Goal: Information Seeking & Learning: Learn about a topic

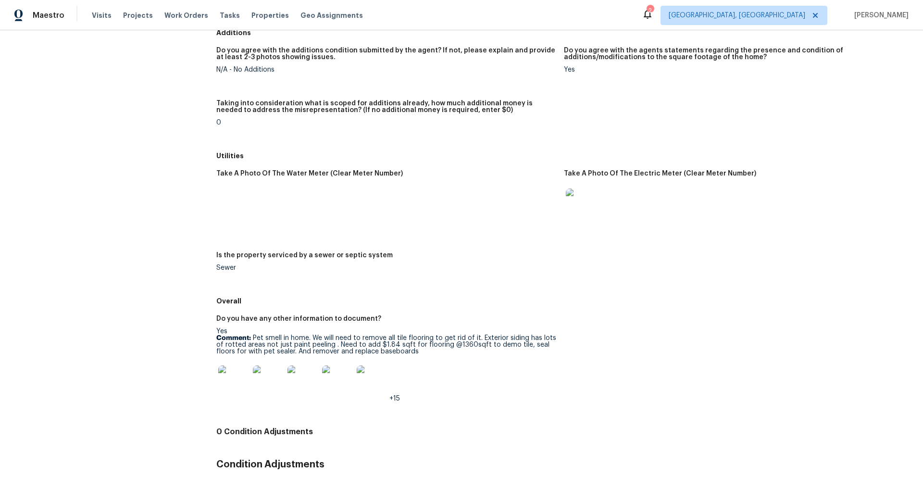
scroll to position [1227, 0]
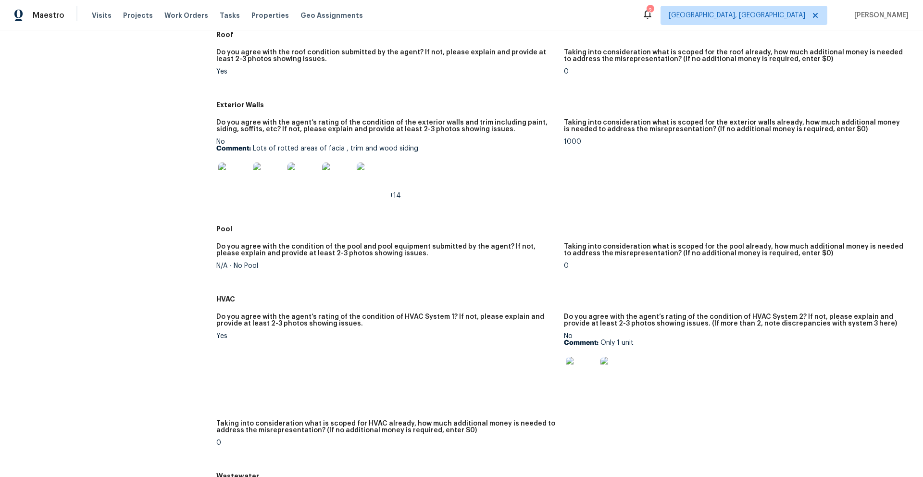
scroll to position [344, 0]
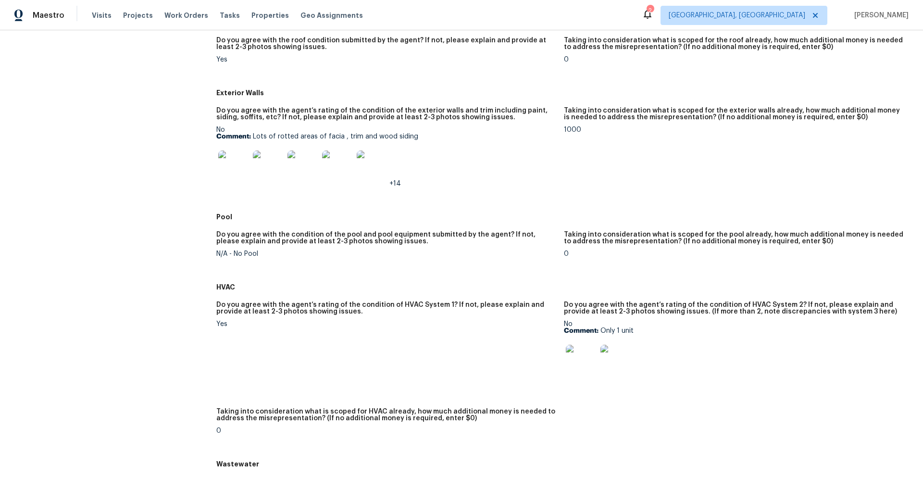
click at [588, 366] on img at bounding box center [581, 360] width 31 height 31
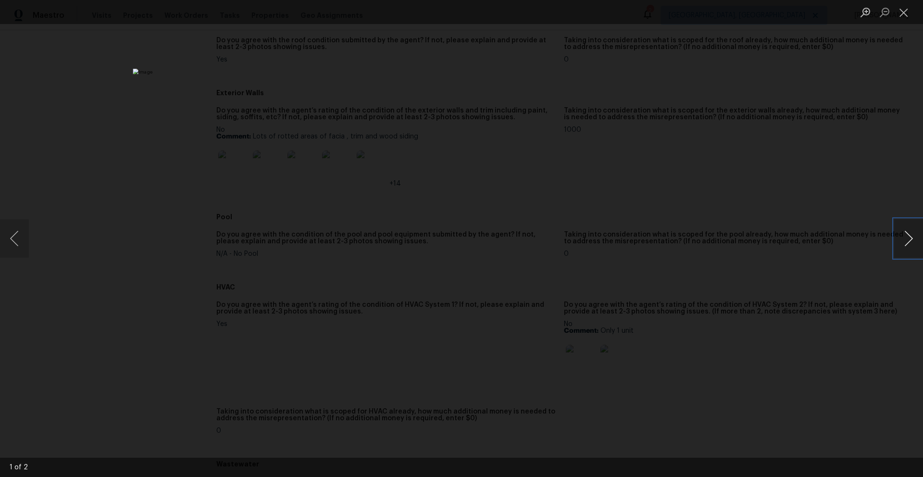
click at [910, 235] on button "Next image" at bounding box center [909, 238] width 29 height 38
drag, startPoint x: 905, startPoint y: 13, endPoint x: 861, endPoint y: 109, distance: 105.4
click at [904, 15] on button "Close lightbox" at bounding box center [904, 12] width 19 height 17
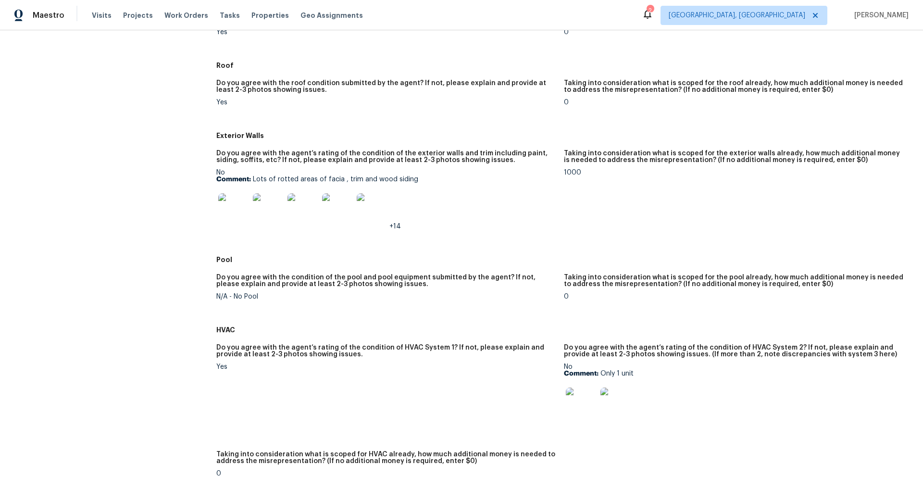
scroll to position [301, 0]
click at [574, 405] on img at bounding box center [581, 403] width 31 height 31
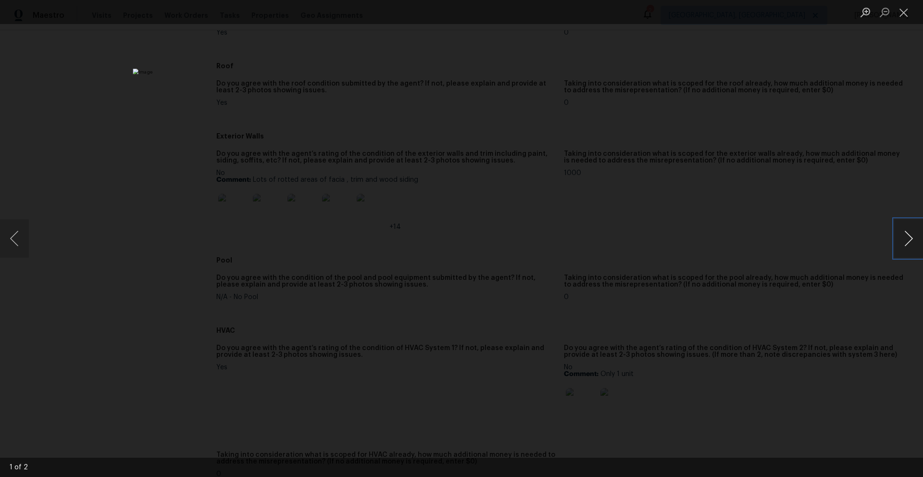
click at [902, 246] on button "Next image" at bounding box center [909, 238] width 29 height 38
click at [911, 17] on button "Close lightbox" at bounding box center [904, 12] width 19 height 17
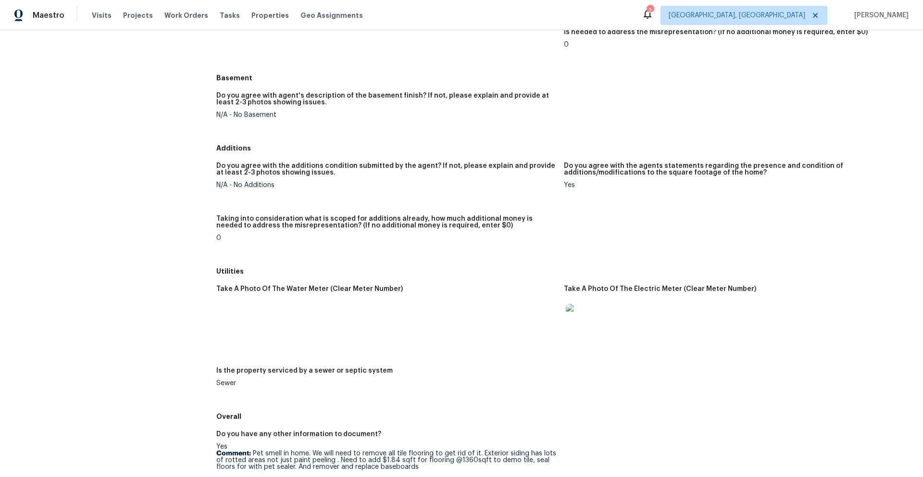
scroll to position [1066, 0]
